Goal: Information Seeking & Learning: Learn about a topic

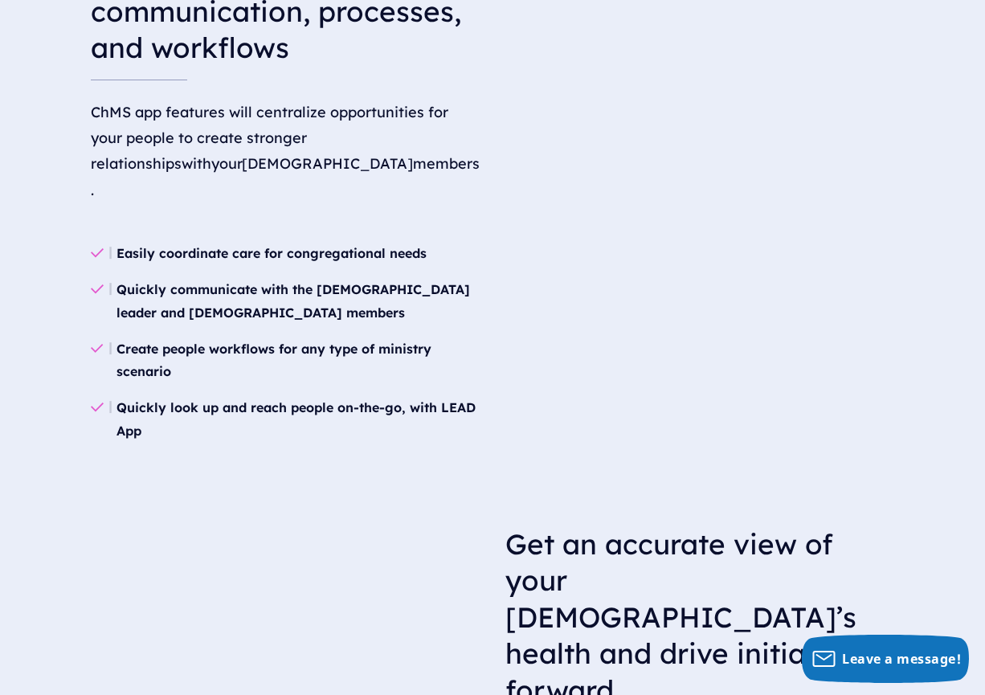
scroll to position [2149, 0]
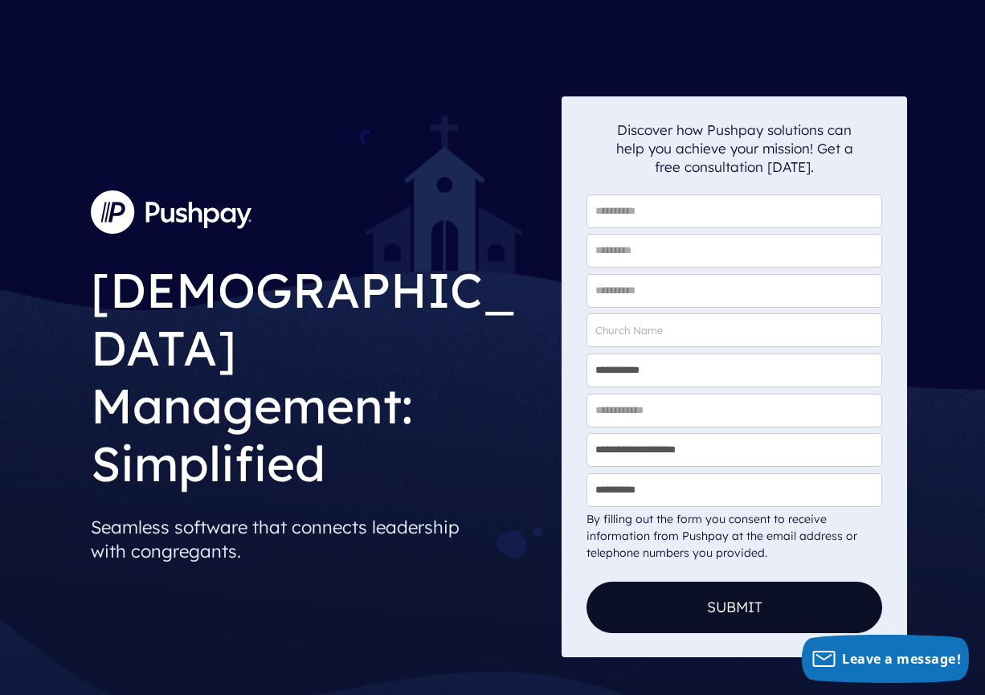
click at [186, 234] on img at bounding box center [171, 211] width 161 height 43
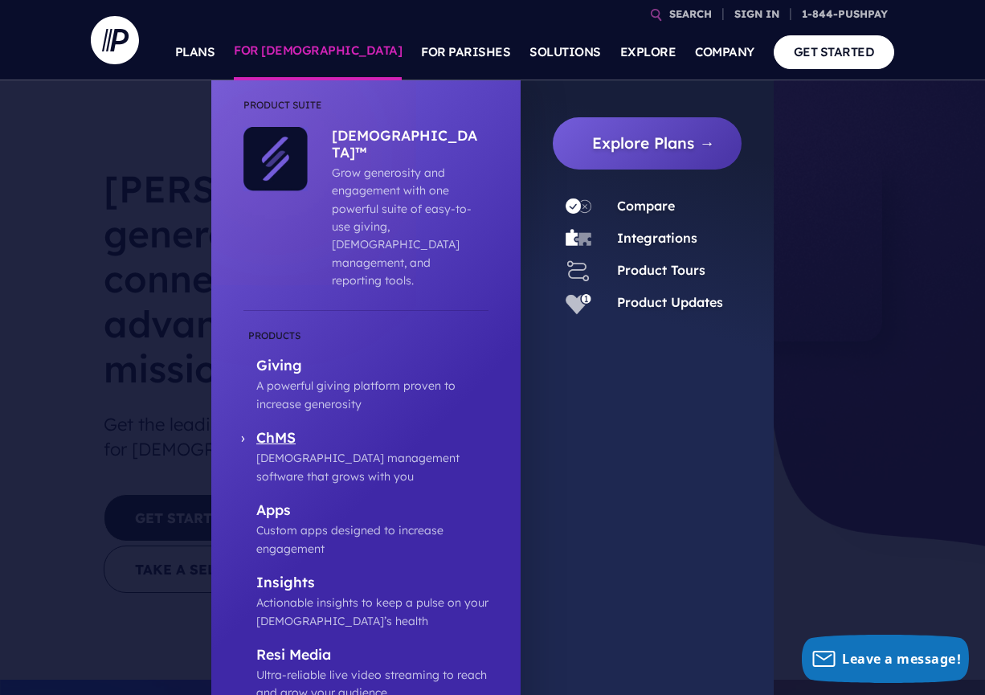
click at [276, 429] on p "ChMS" at bounding box center [372, 439] width 232 height 20
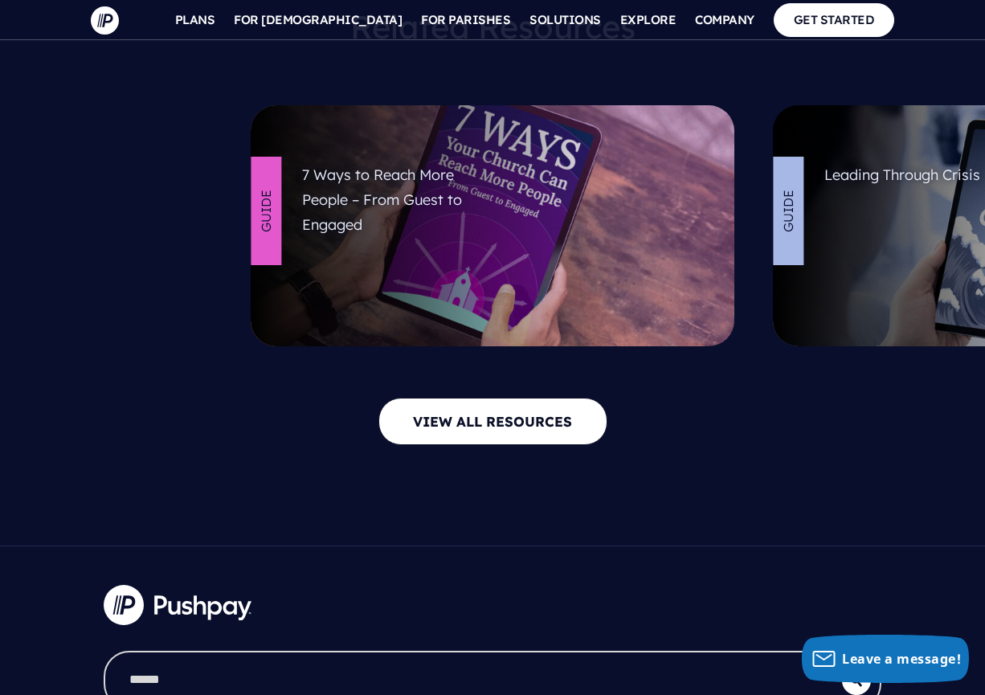
scroll to position [7457, 0]
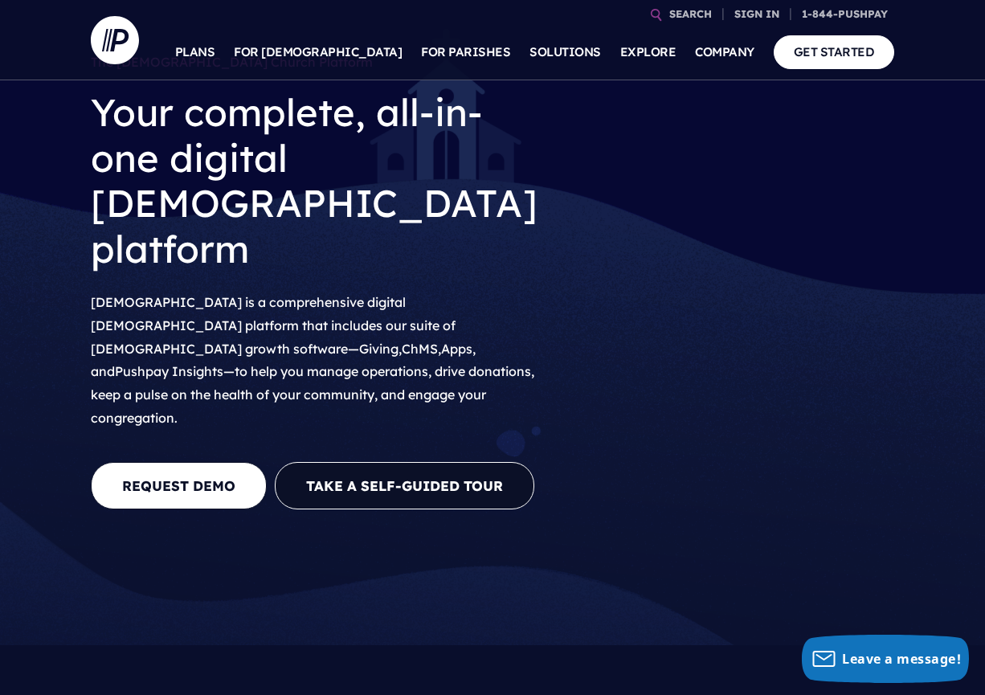
scroll to position [69, 0]
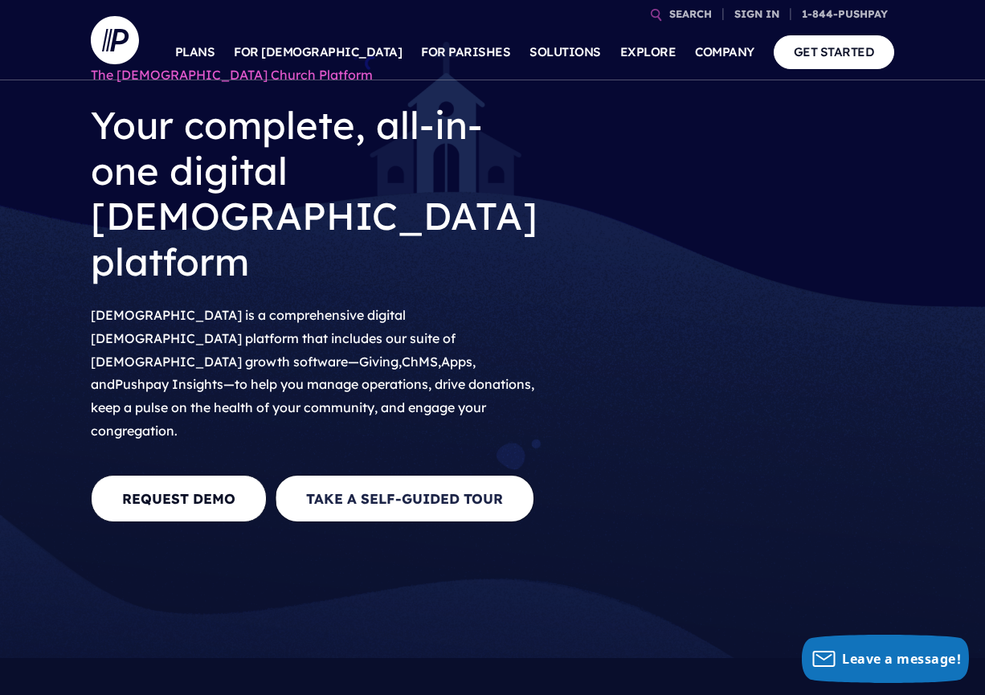
click at [415, 475] on link "Take A Self-Guided Tour" at bounding box center [405, 498] width 260 height 47
